Goal: Obtain resource: Obtain resource

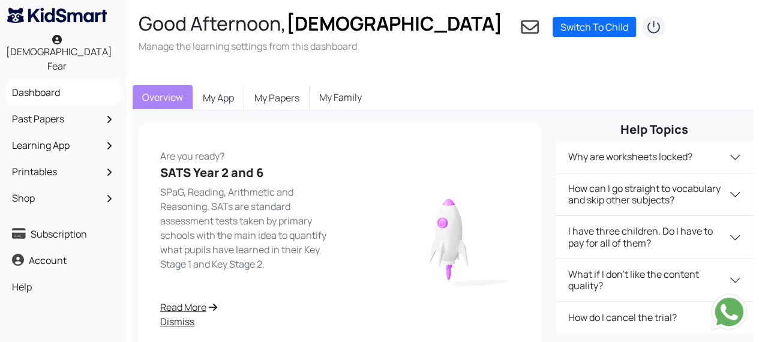
click at [56, 109] on link "Past Papers" at bounding box center [63, 119] width 109 height 20
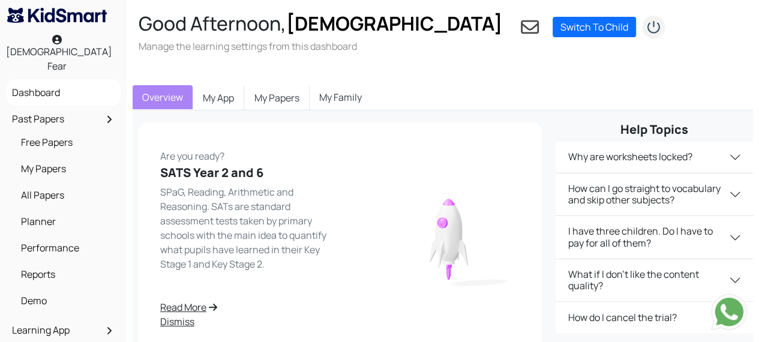
click at [59, 185] on link "All Papers" at bounding box center [66, 195] width 97 height 20
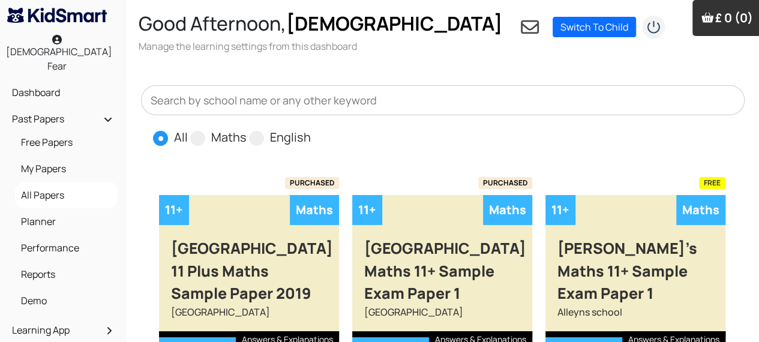
click at [350, 85] on input "text" at bounding box center [443, 100] width 604 height 30
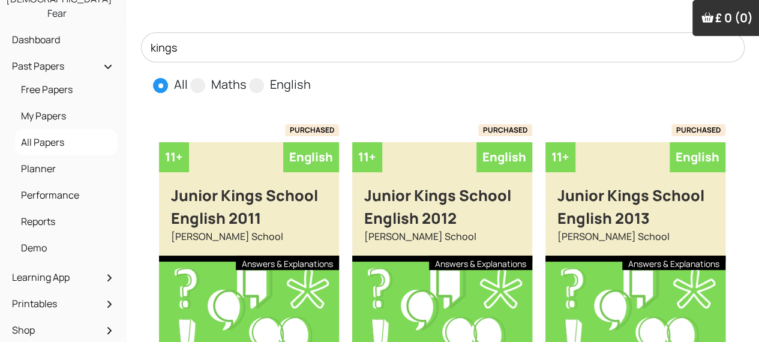
scroll to position [54, 0]
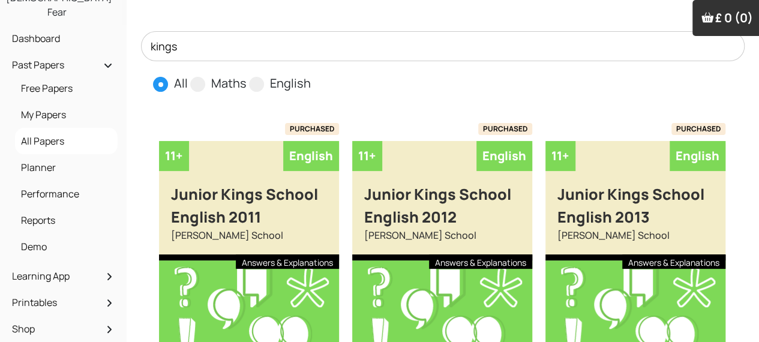
type input "kings"
click at [199, 77] on span at bounding box center [197, 84] width 15 height 15
click at [247, 76] on input "Maths" at bounding box center [251, 78] width 8 height 8
radio input "true"
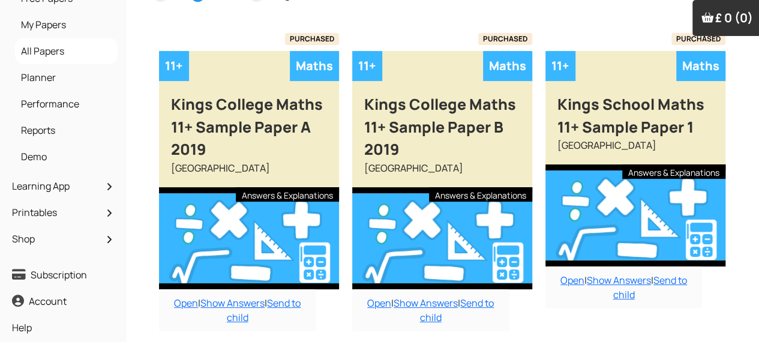
scroll to position [145, 0]
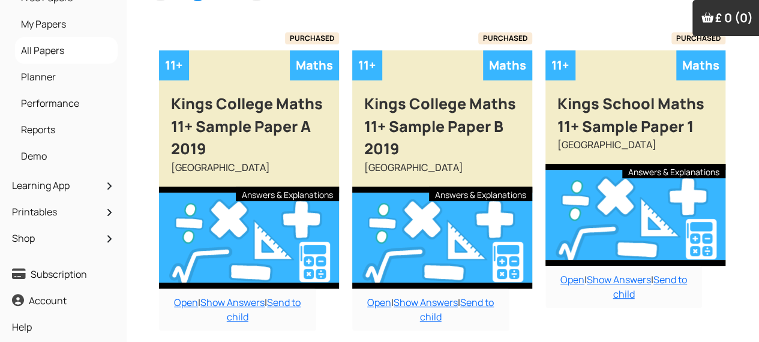
click at [182, 296] on link "Open" at bounding box center [186, 302] width 24 height 13
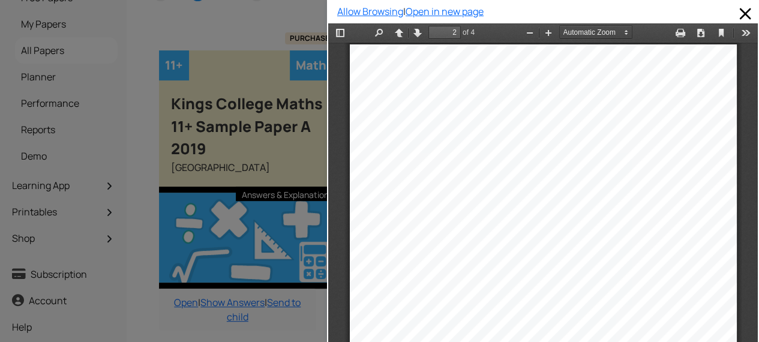
scroll to position [558, 0]
click at [145, 221] on div at bounding box center [163, 171] width 327 height 342
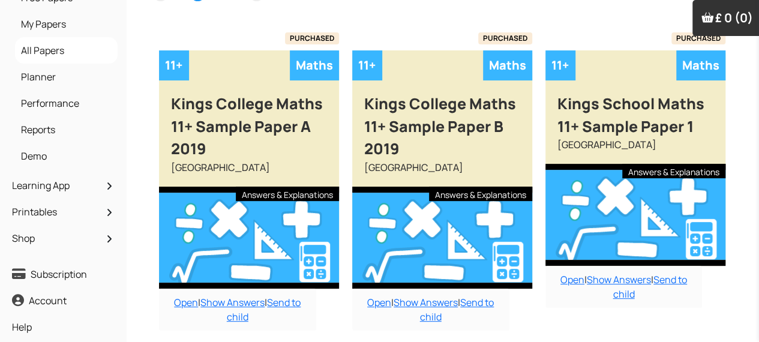
click at [378, 296] on link "Open" at bounding box center [379, 302] width 24 height 13
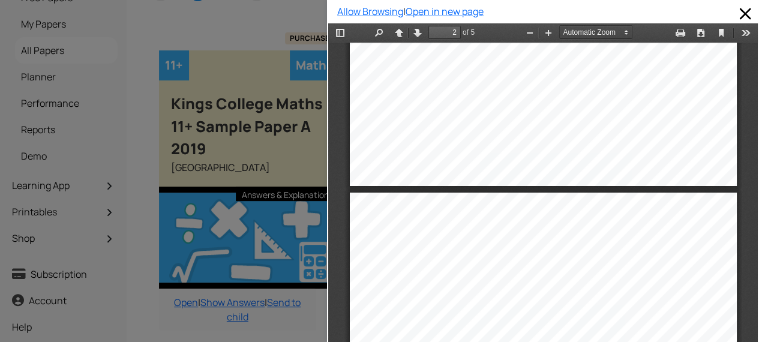
scroll to position [511, 0]
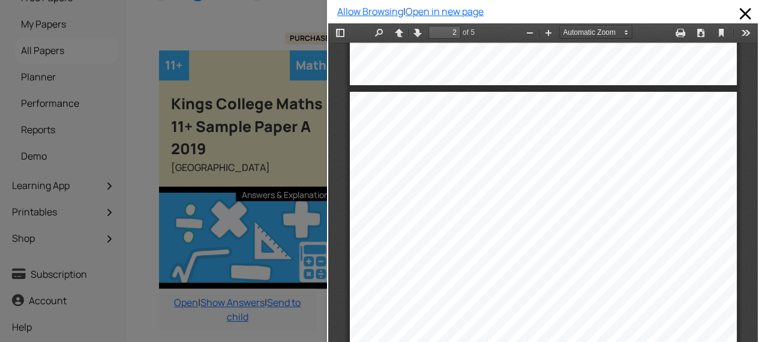
click at [179, 307] on div at bounding box center [163, 171] width 327 height 342
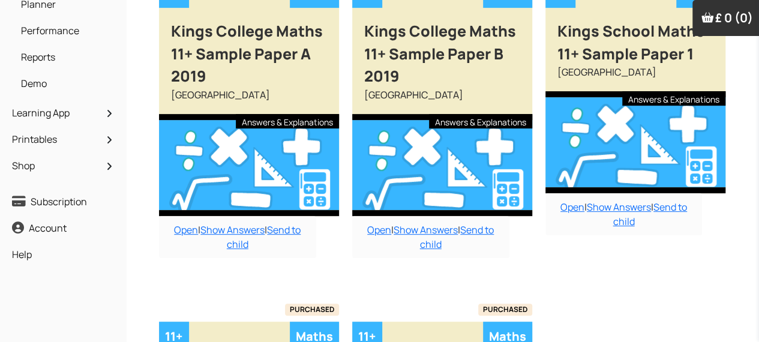
scroll to position [217, 0]
click at [573, 201] on link "Open" at bounding box center [573, 207] width 24 height 13
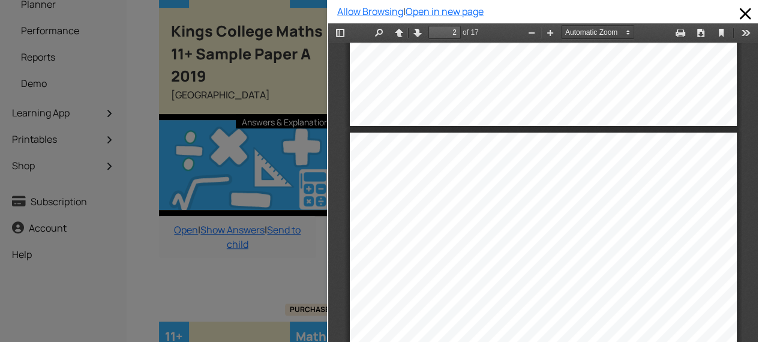
scroll to position [481, 0]
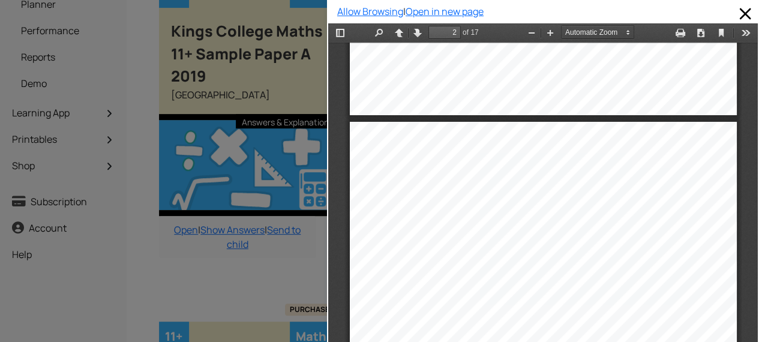
click at [167, 264] on div at bounding box center [163, 171] width 327 height 342
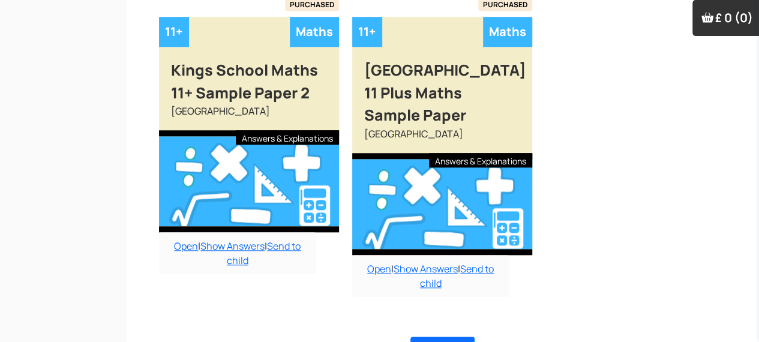
scroll to position [526, 0]
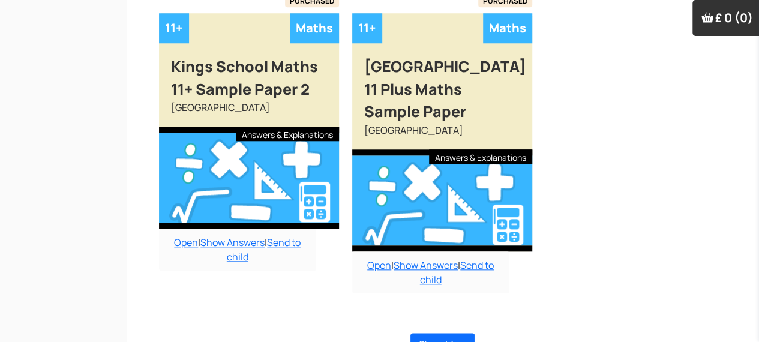
click at [174, 236] on link "Open" at bounding box center [186, 242] width 24 height 13
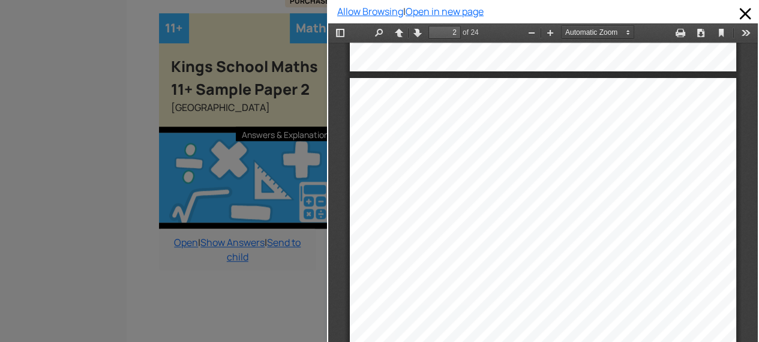
scroll to position [479, 0]
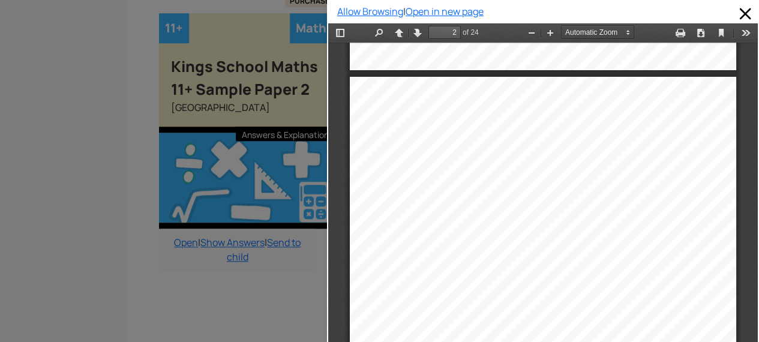
click at [209, 285] on div at bounding box center [163, 171] width 327 height 342
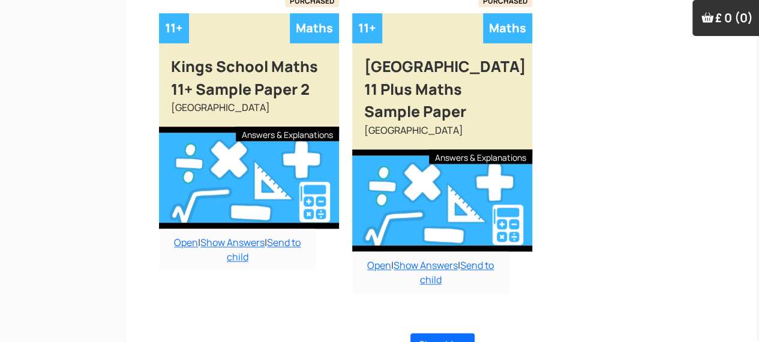
click at [379, 259] on link "Open" at bounding box center [379, 265] width 24 height 13
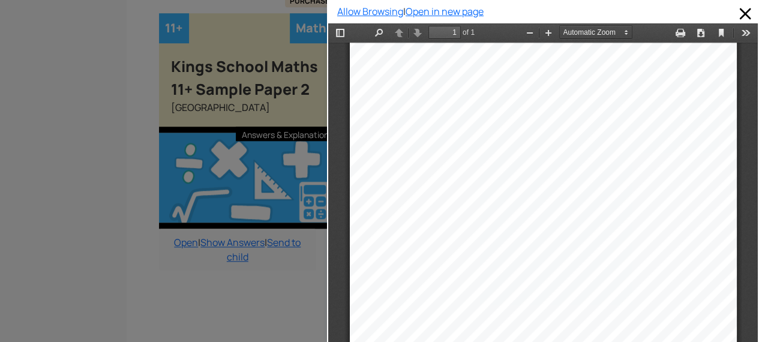
scroll to position [22, 0]
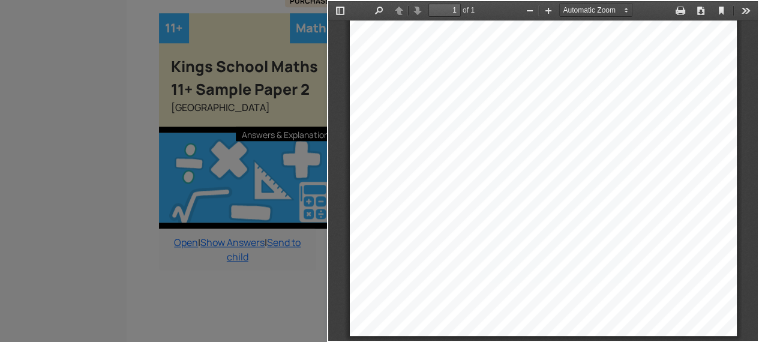
click at [270, 283] on div at bounding box center [163, 171] width 327 height 342
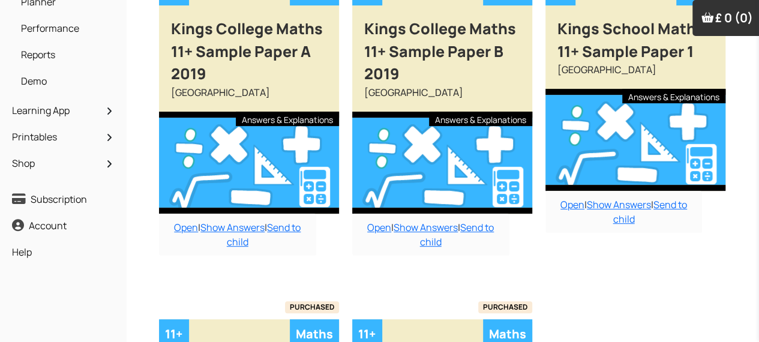
scroll to position [222, 0]
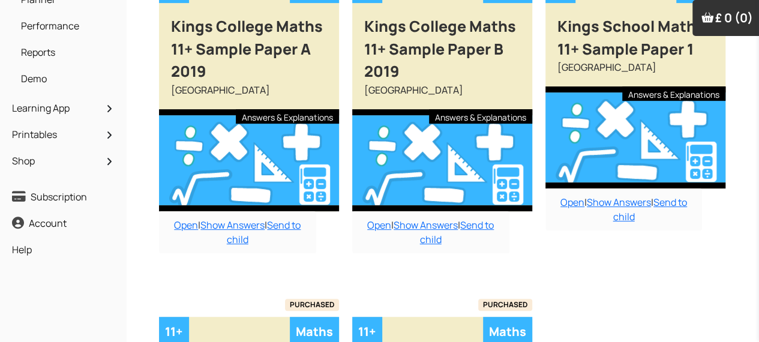
click at [174, 219] on link "Open" at bounding box center [186, 225] width 24 height 13
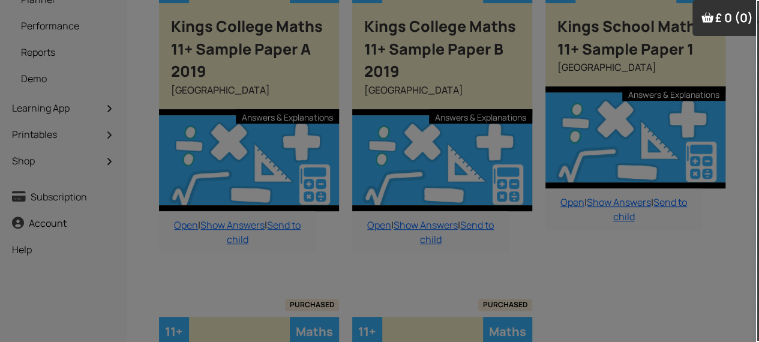
scroll to position [558, 0]
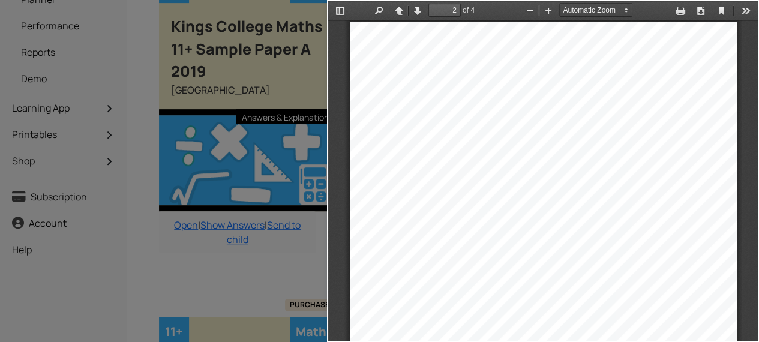
click at [220, 256] on div at bounding box center [163, 171] width 327 height 342
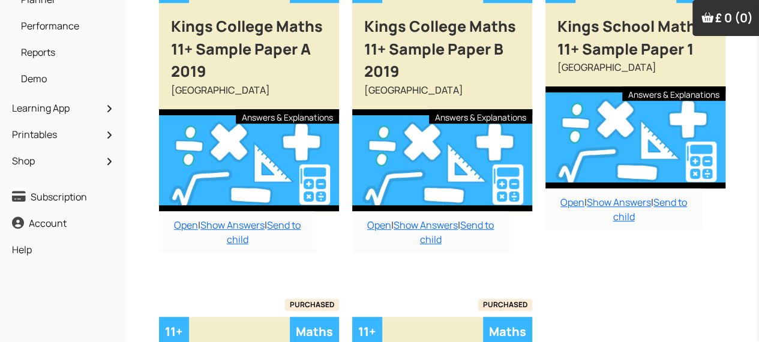
click at [375, 219] on link "Open" at bounding box center [379, 225] width 24 height 13
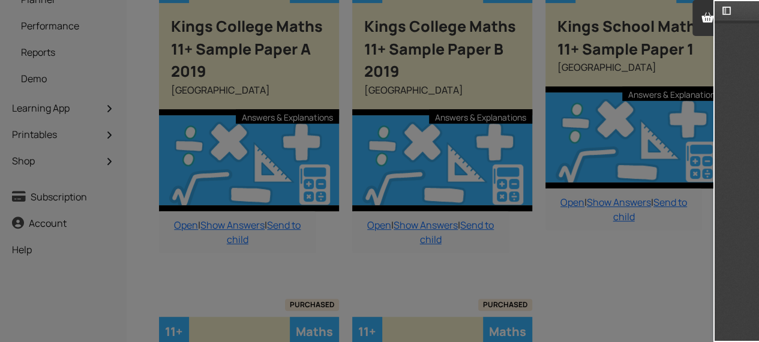
scroll to position [510, 0]
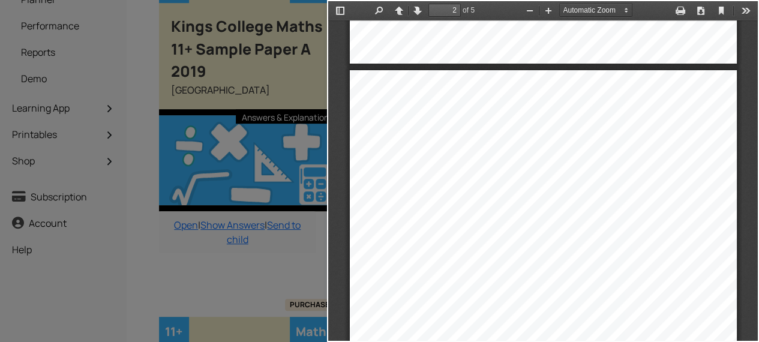
click at [244, 280] on div at bounding box center [163, 171] width 327 height 342
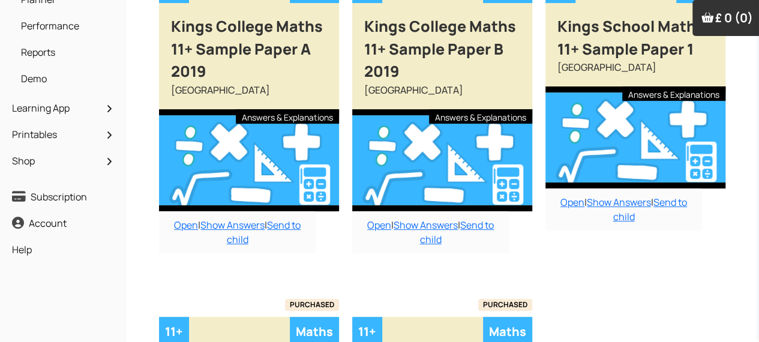
click at [578, 196] on link "Open" at bounding box center [573, 202] width 24 height 13
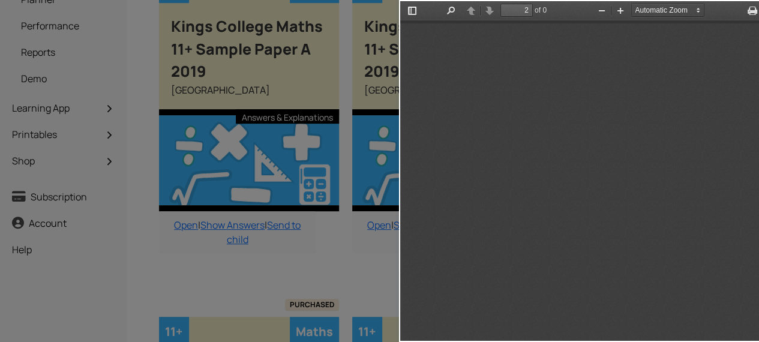
scroll to position [480, 0]
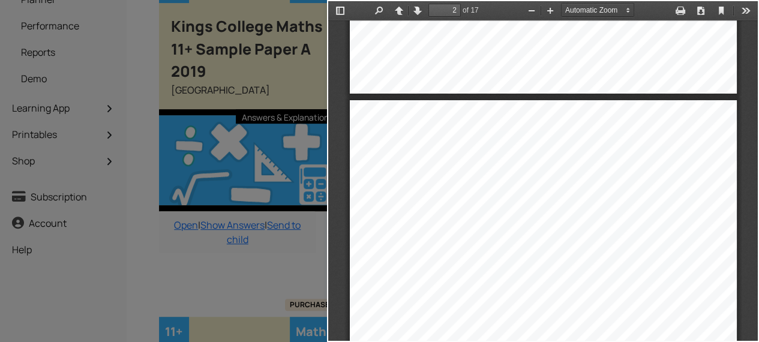
click at [187, 263] on div at bounding box center [163, 171] width 327 height 342
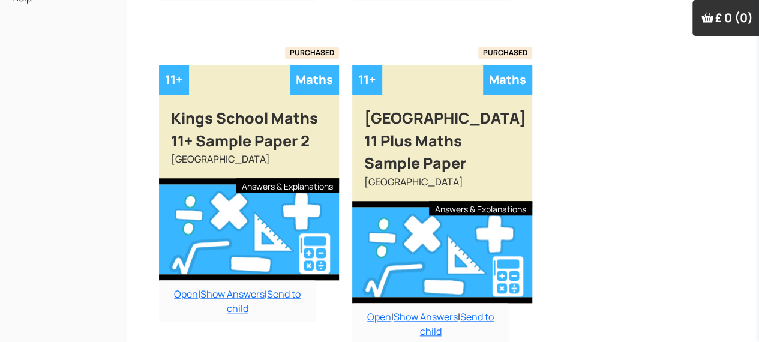
scroll to position [486, 0]
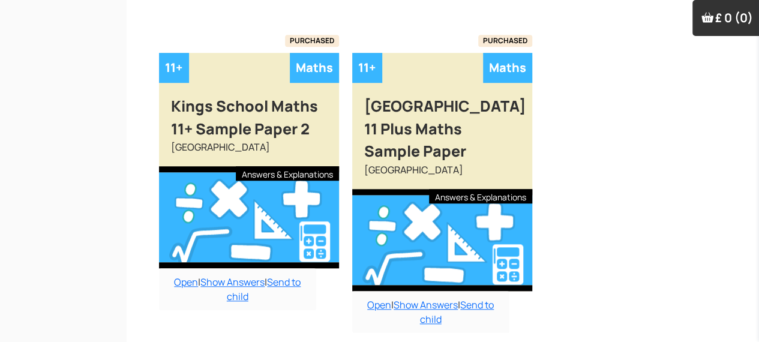
click at [181, 276] on link "Open" at bounding box center [186, 282] width 24 height 13
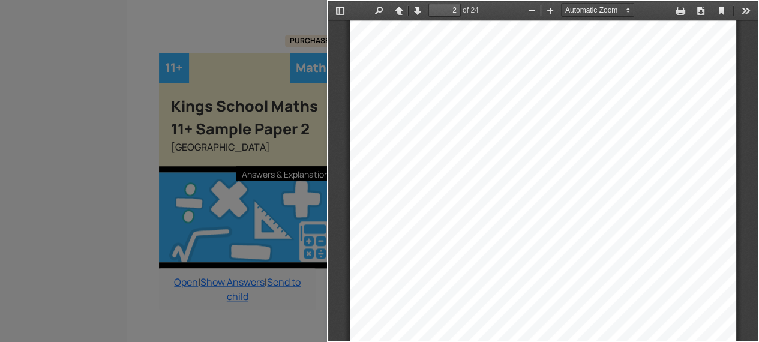
scroll to position [787, 0]
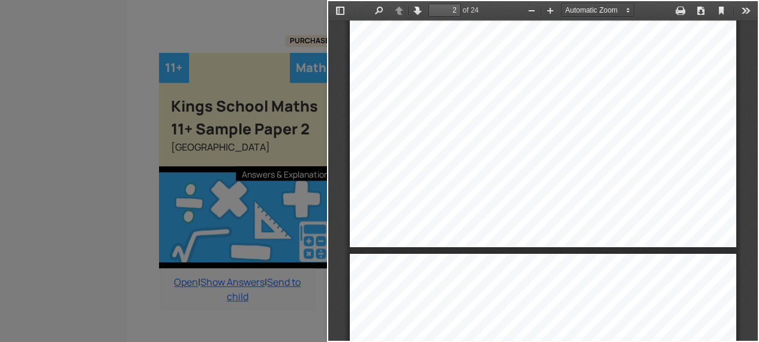
type input "1"
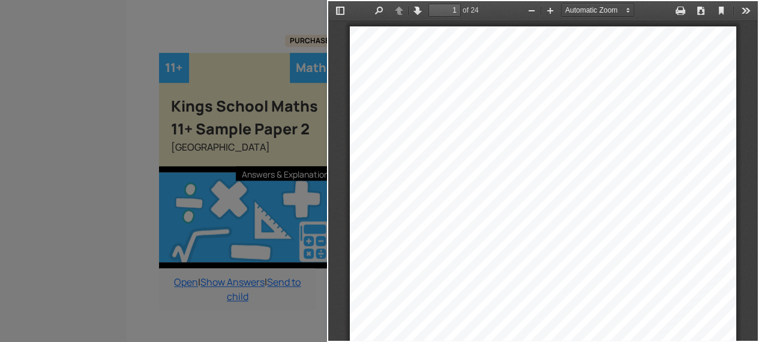
scroll to position [0, 0]
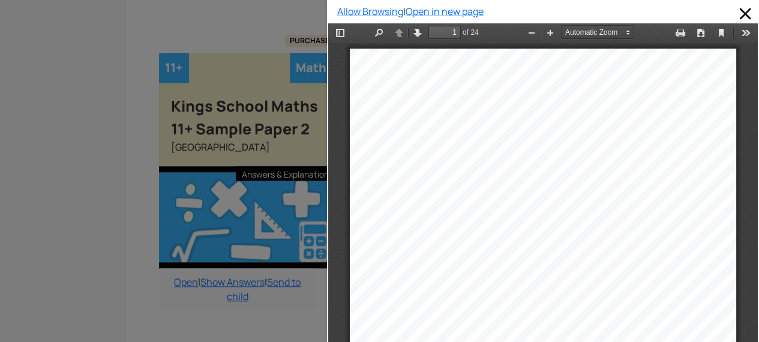
click at [86, 152] on div at bounding box center [163, 171] width 327 height 342
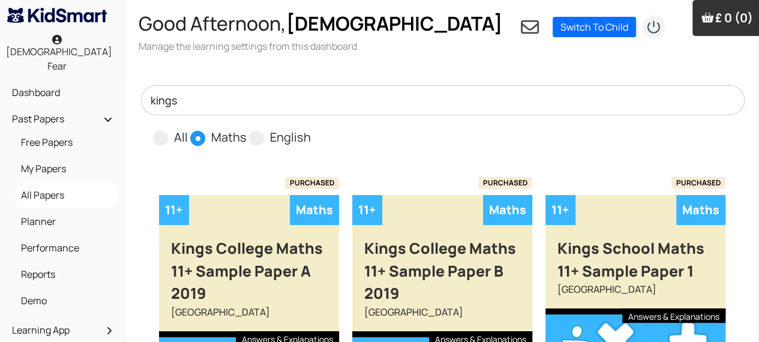
click at [251, 131] on span at bounding box center [256, 138] width 15 height 15
click at [311, 128] on input "English" at bounding box center [315, 132] width 8 height 8
radio input "true"
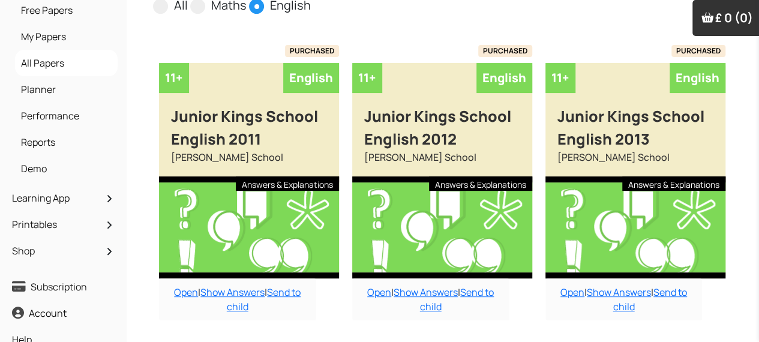
scroll to position [129, 0]
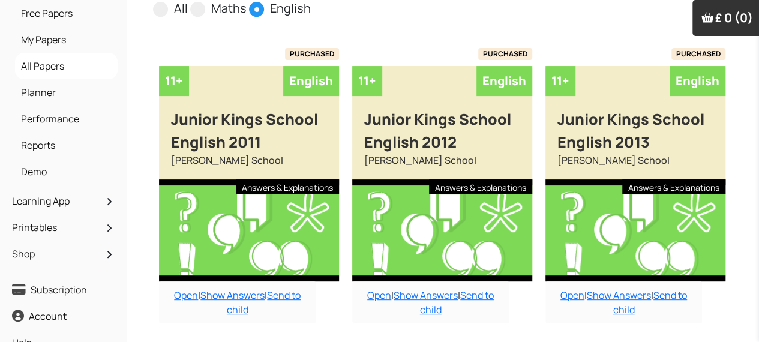
click at [184, 289] on link "Open" at bounding box center [186, 295] width 24 height 13
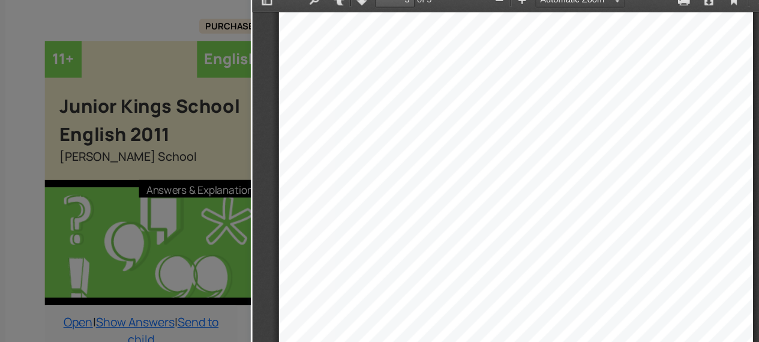
click at [305, 301] on div at bounding box center [163, 171] width 327 height 342
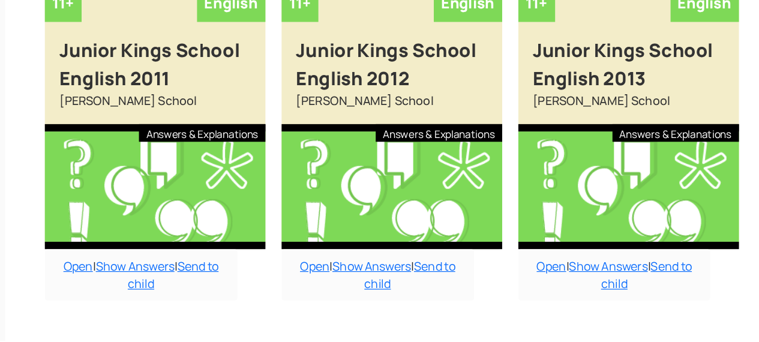
scroll to position [144, 0]
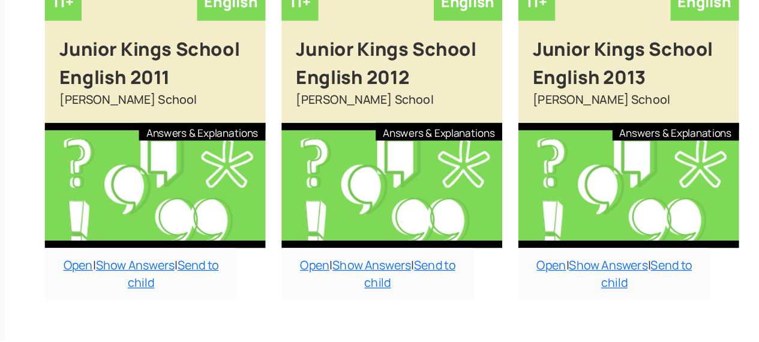
click at [378, 274] on link "Open" at bounding box center [379, 280] width 24 height 13
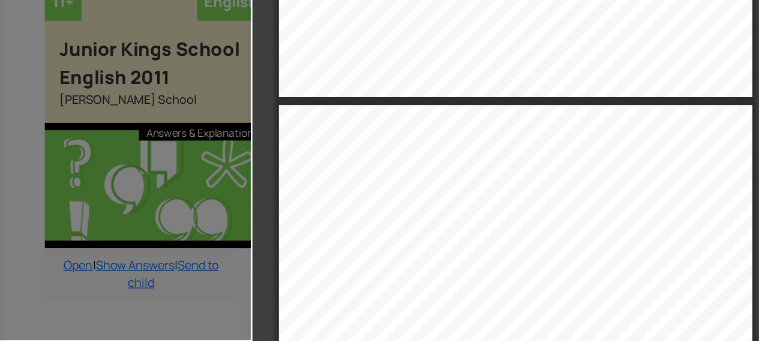
scroll to position [602, 0]
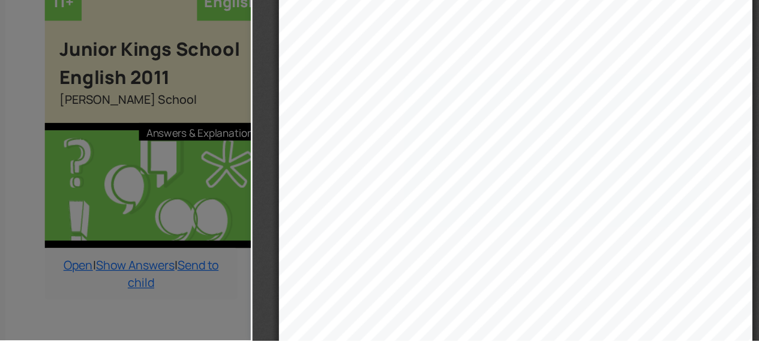
click at [296, 298] on div at bounding box center [163, 171] width 327 height 342
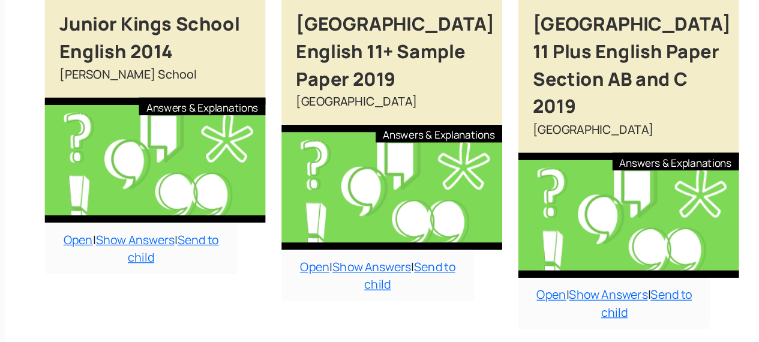
scroll to position [487, 0]
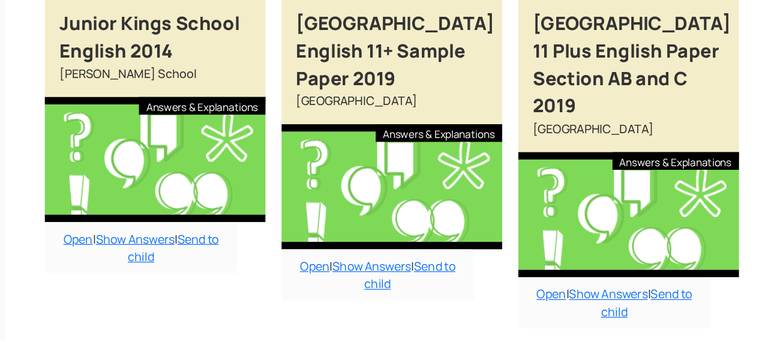
click at [380, 275] on link "Open" at bounding box center [379, 281] width 24 height 13
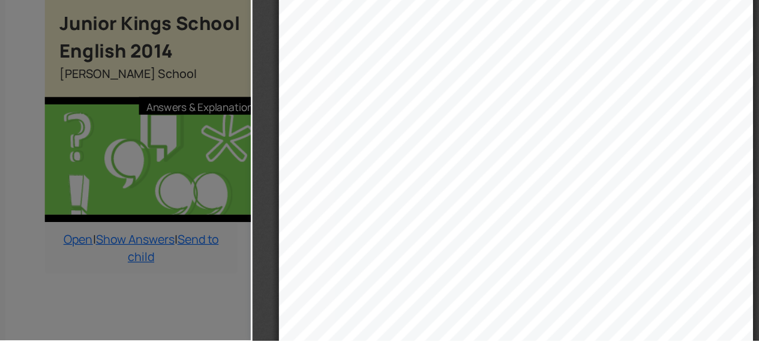
scroll to position [3329, 0]
click at [621, 138] on div "Now answer the questions to the best of your ability. 1. Explain in a few words…" at bounding box center [467, 244] width 387 height 547
click at [611, 104] on div "Now answer the questions to the best of your ability. 1. Explain in a few words…" at bounding box center [467, 244] width 387 height 547
type input "1"
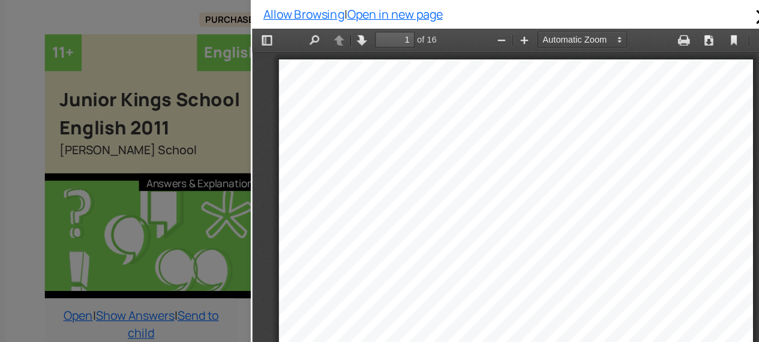
scroll to position [0, 0]
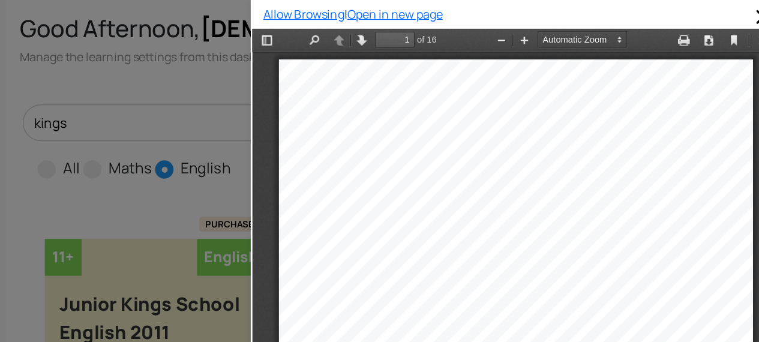
click at [469, 13] on link "Open in new page" at bounding box center [445, 11] width 78 height 13
